Goal: Book appointment/travel/reservation

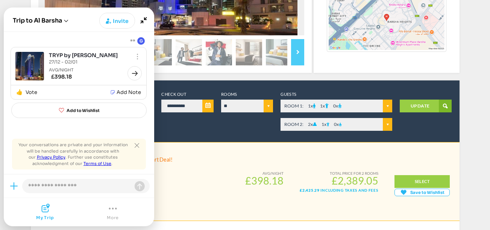
scroll to position [252, 0]
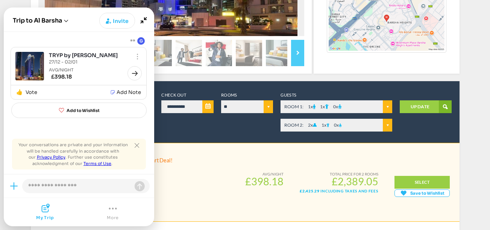
click at [15, 8] on joyned-hero-header "Joyned Window" at bounding box center [79, 20] width 150 height 24
drag, startPoint x: 42, startPoint y: 212, endPoint x: 55, endPoint y: 213, distance: 12.8
click at [45, 212] on icon "Joyned Window" at bounding box center [45, 208] width 9 height 9
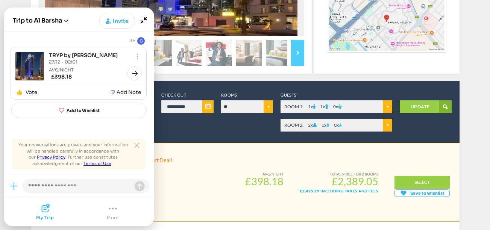
click at [144, 20] on icon "Minimize" at bounding box center [143, 20] width 14 height 14
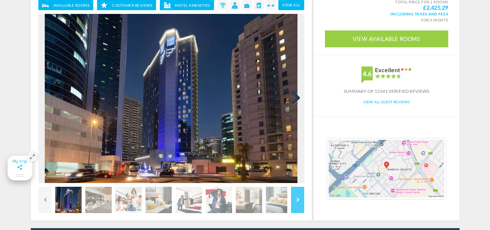
scroll to position [113, 0]
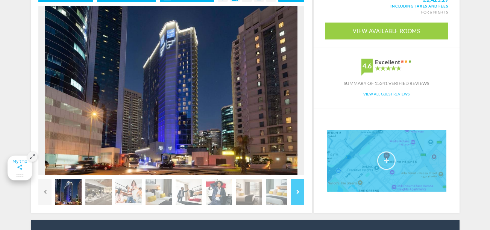
click at [383, 167] on link at bounding box center [387, 161] width 120 height 62
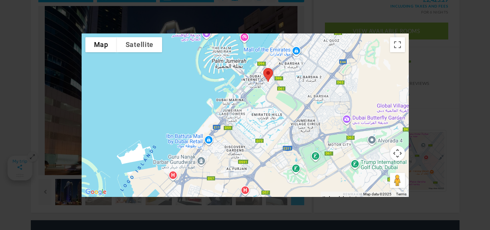
drag, startPoint x: 360, startPoint y: 115, endPoint x: 382, endPoint y: 82, distance: 39.8
click at [382, 82] on div at bounding box center [245, 115] width 327 height 164
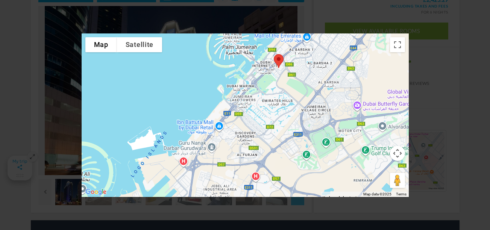
drag, startPoint x: 294, startPoint y: 165, endPoint x: 304, endPoint y: 150, distance: 18.0
click at [304, 150] on div at bounding box center [245, 115] width 327 height 164
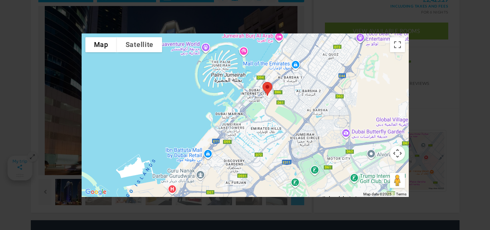
drag, startPoint x: 305, startPoint y: 106, endPoint x: 293, endPoint y: 136, distance: 32.1
click at [293, 136] on div at bounding box center [245, 115] width 327 height 164
